Goal: Task Accomplishment & Management: Use online tool/utility

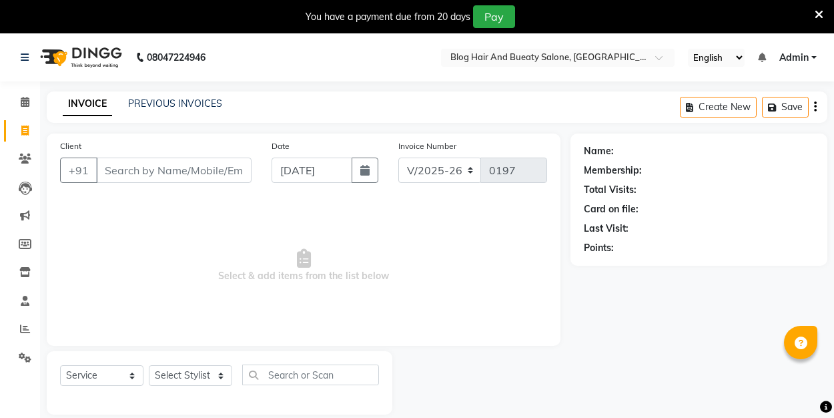
select select "8741"
select select "service"
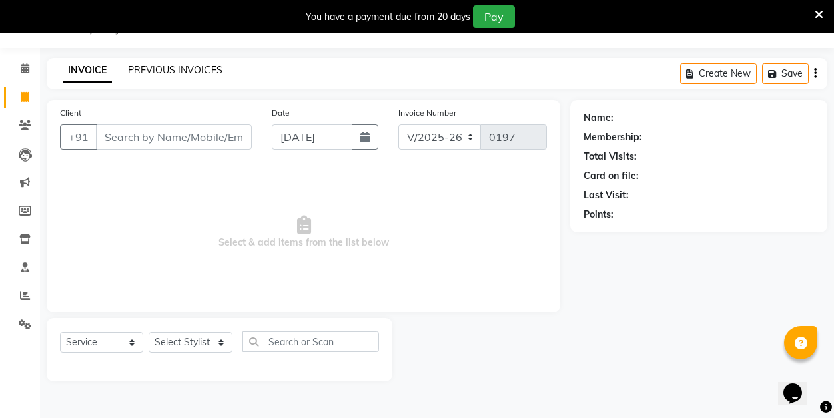
click at [202, 69] on link "PREVIOUS INVOICES" at bounding box center [175, 70] width 94 height 12
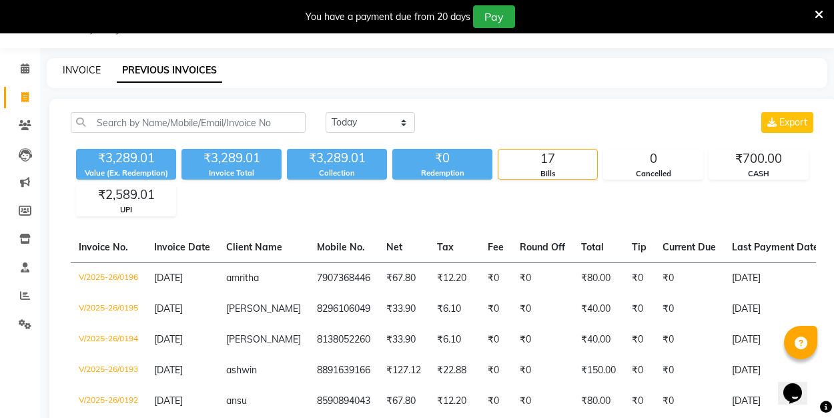
click at [81, 69] on link "INVOICE" at bounding box center [82, 70] width 38 height 12
select select "service"
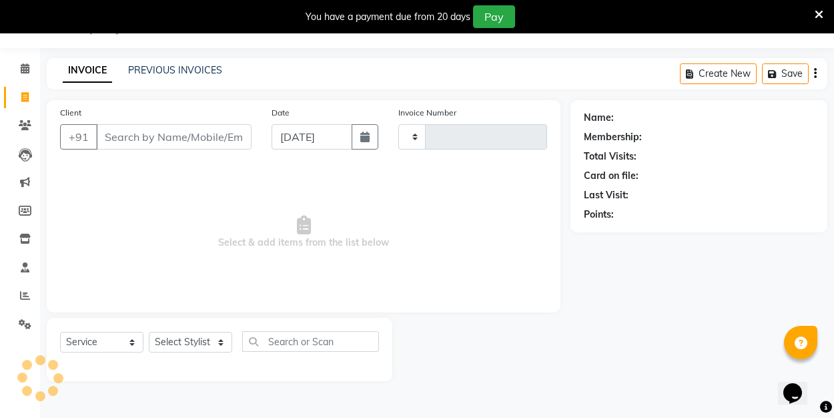
type input "0197"
select select "8741"
click at [154, 69] on link "PREVIOUS INVOICES" at bounding box center [175, 70] width 94 height 12
